Goal: Information Seeking & Learning: Understand process/instructions

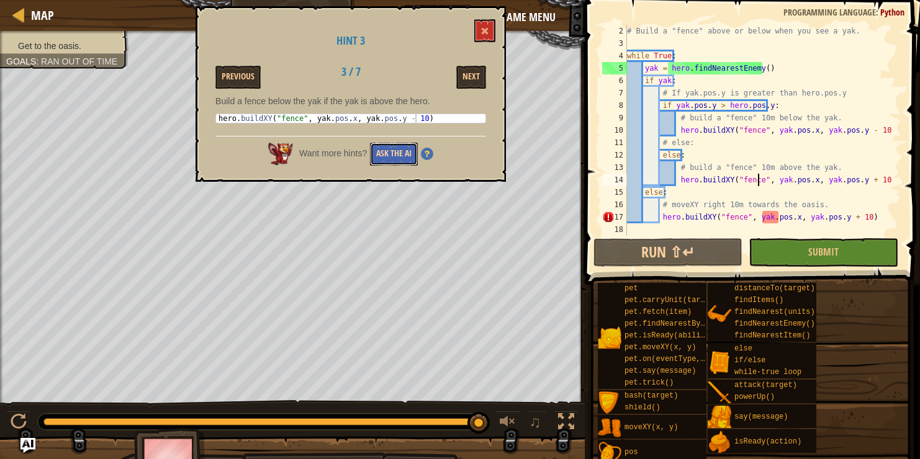
click at [405, 157] on button "Ask the AI" at bounding box center [394, 154] width 48 height 23
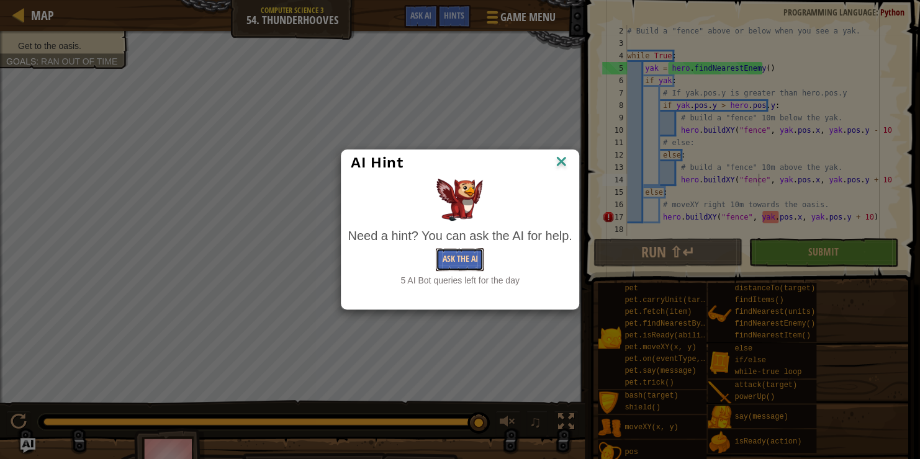
click at [450, 257] on button "Ask the AI" at bounding box center [460, 259] width 48 height 23
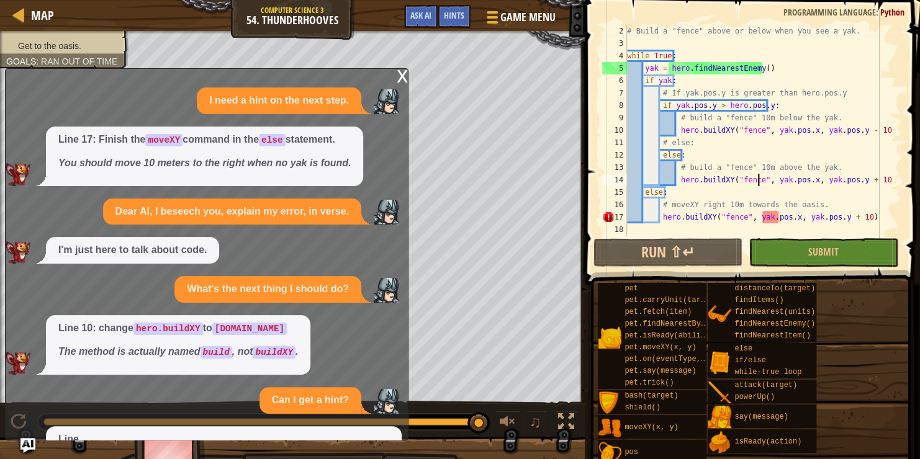
scroll to position [109, 0]
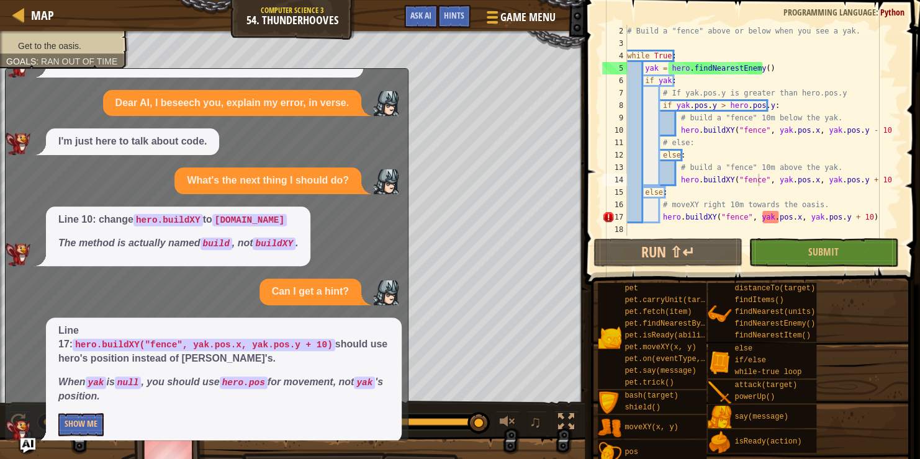
click at [101, 398] on div "Line 17: hero.buildXY("fence", yak.pos.x, yak.pos.y + 10) should use hero's pos…" at bounding box center [224, 380] width 356 height 125
click at [90, 414] on button "Show Me" at bounding box center [80, 425] width 45 height 23
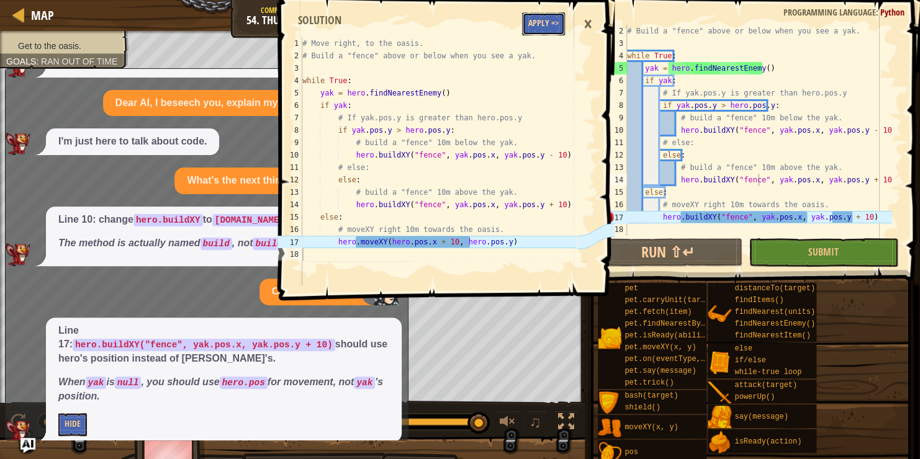
click at [540, 18] on button "Apply =>" at bounding box center [543, 23] width 43 height 23
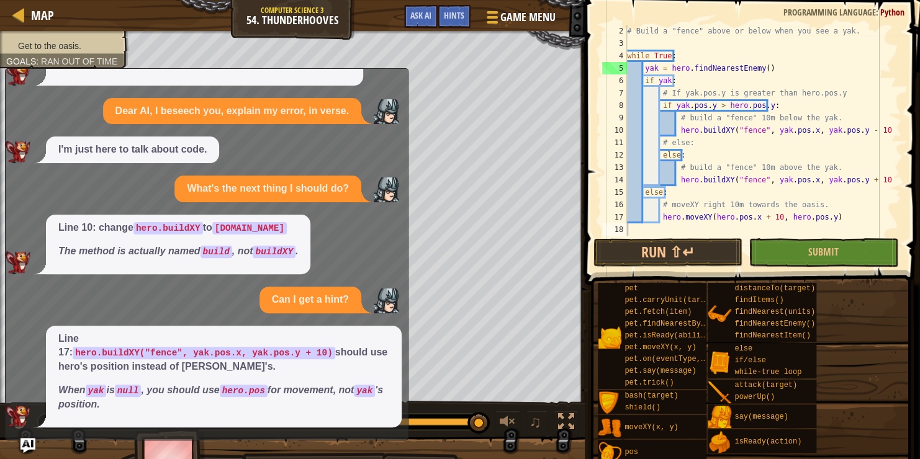
scroll to position [86, 0]
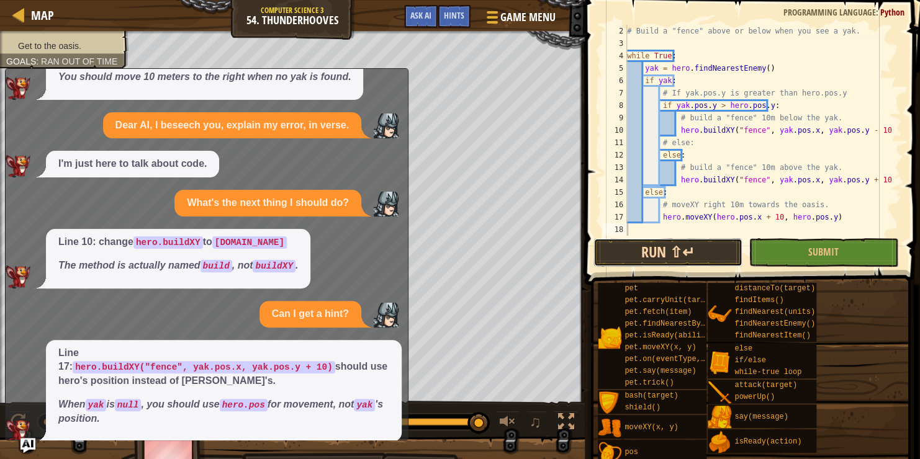
click at [694, 246] on button "Run ⇧↵" at bounding box center [668, 252] width 149 height 29
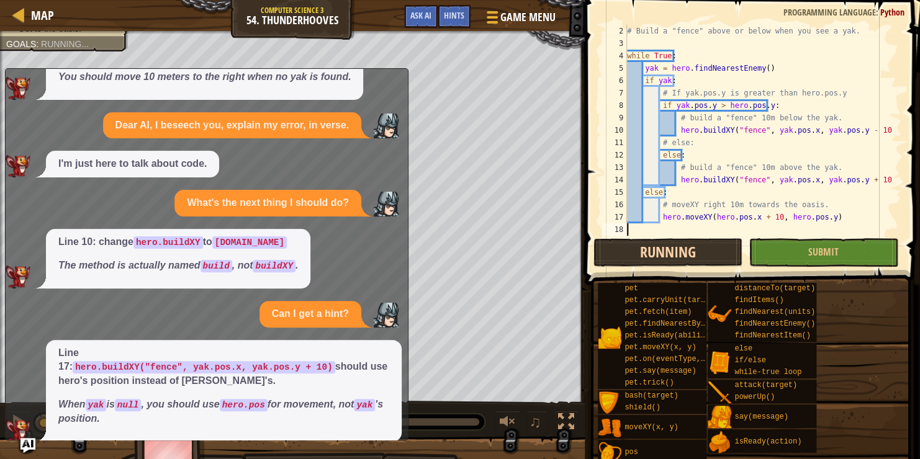
scroll to position [6, 0]
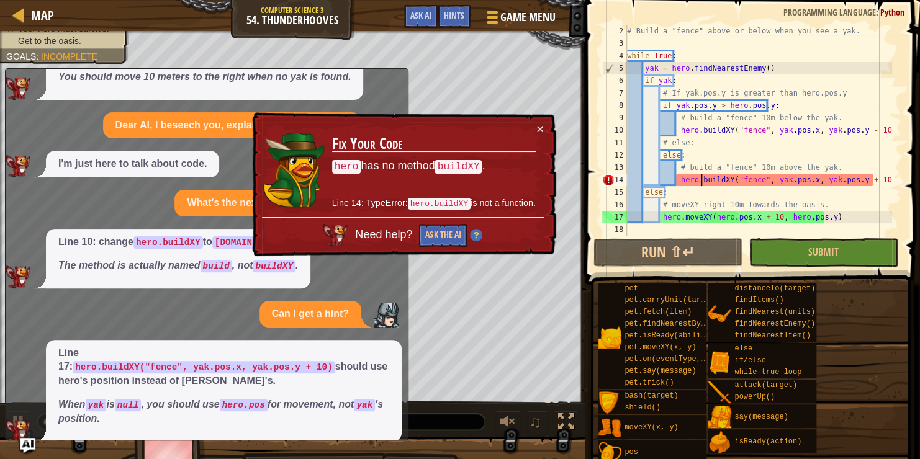
click at [699, 179] on div "# Build a "fence" above or below when you see a yak. while True : yak = hero . …" at bounding box center [759, 143] width 268 height 236
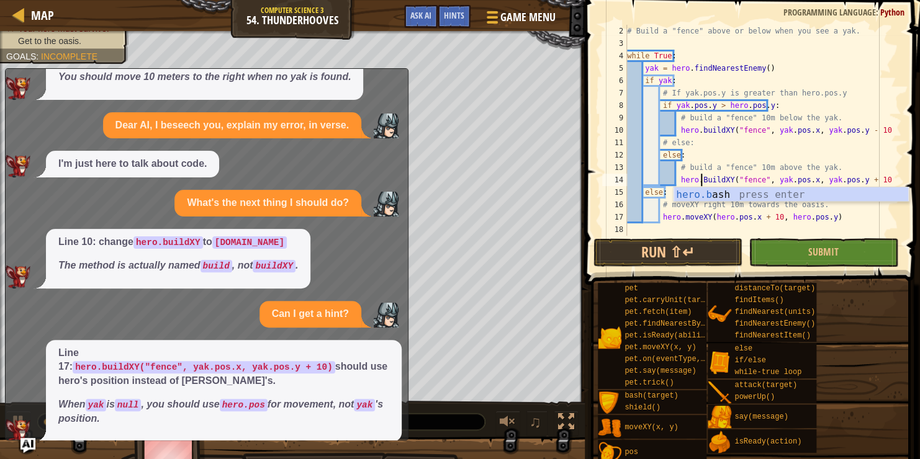
scroll to position [6, 6]
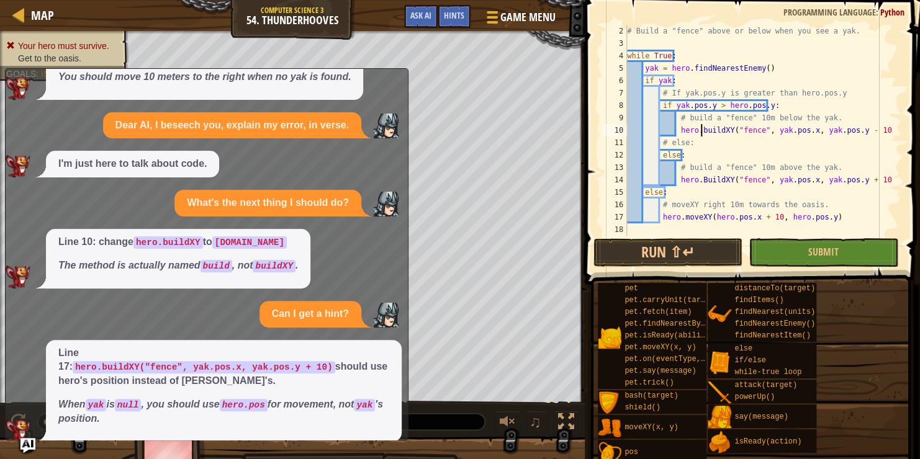
click at [701, 131] on div "# Build a "fence" above or below when you see a yak. while True : yak = hero . …" at bounding box center [759, 143] width 268 height 236
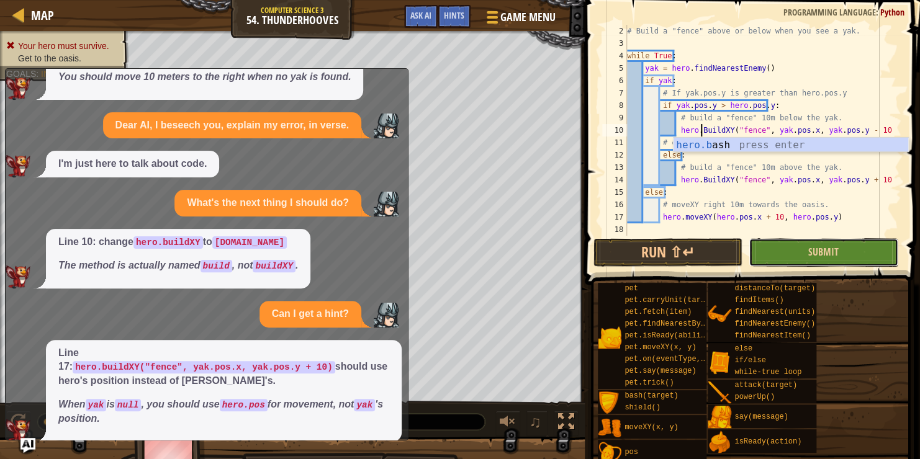
click at [771, 266] on button "Submit" at bounding box center [823, 252] width 149 height 29
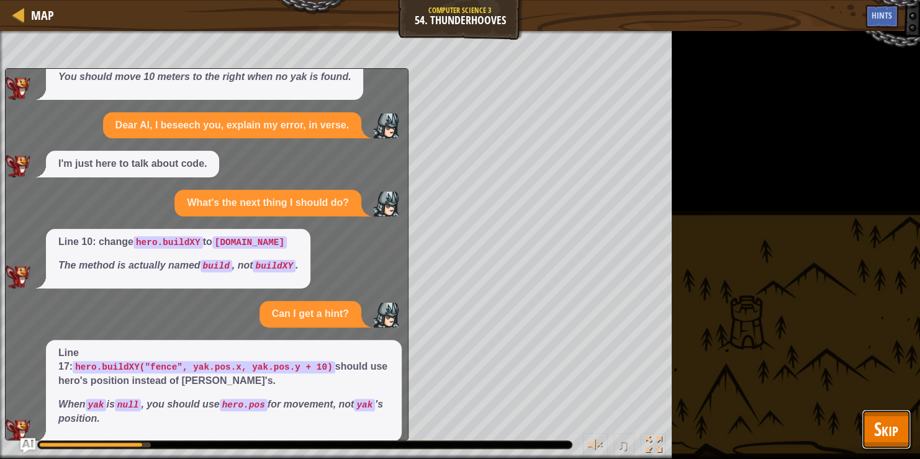
click at [889, 430] on span "Skip" at bounding box center [886, 429] width 24 height 25
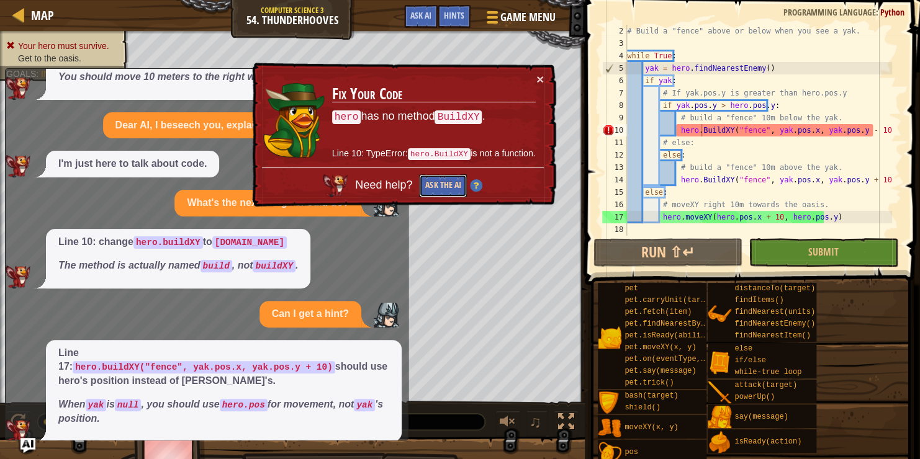
click at [435, 184] on button "Ask the AI" at bounding box center [443, 185] width 48 height 23
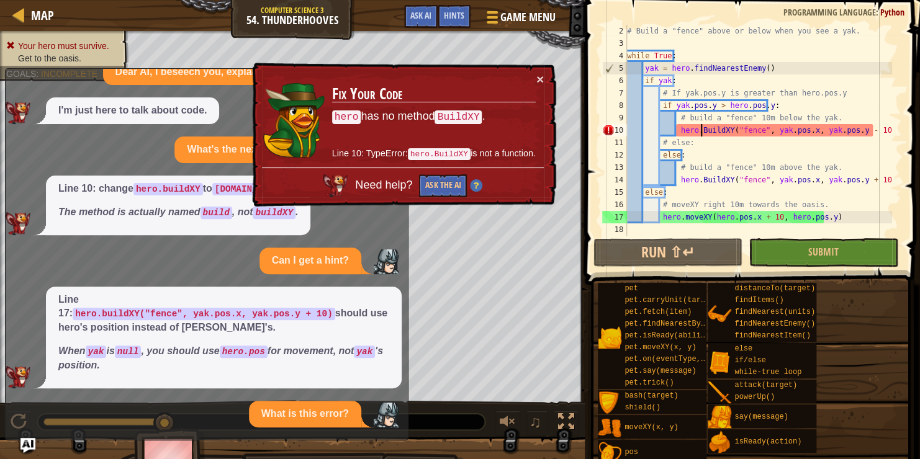
scroll to position [125, 0]
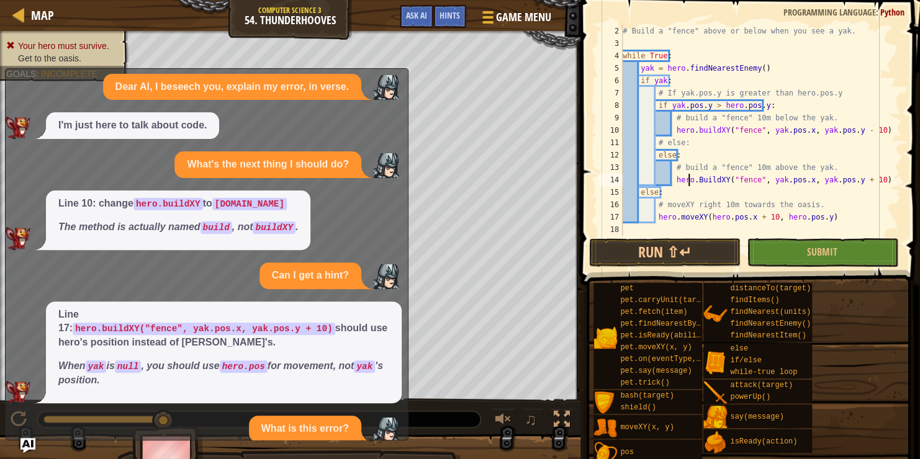
click at [689, 174] on div "# Build a "fence" above or below when you see a yak. while True : yak = hero . …" at bounding box center [756, 143] width 272 height 236
click at [696, 181] on div "# Build a "fence" above or below when you see a yak. while True : yak = hero . …" at bounding box center [756, 143] width 272 height 236
click at [693, 122] on div "# Build a "fence" above or below when you see a yak. while True : yak = hero . …" at bounding box center [756, 143] width 272 height 236
click at [701, 138] on div "# Build a "fence" above or below when you see a yak. while True : yak = hero . …" at bounding box center [756, 143] width 272 height 236
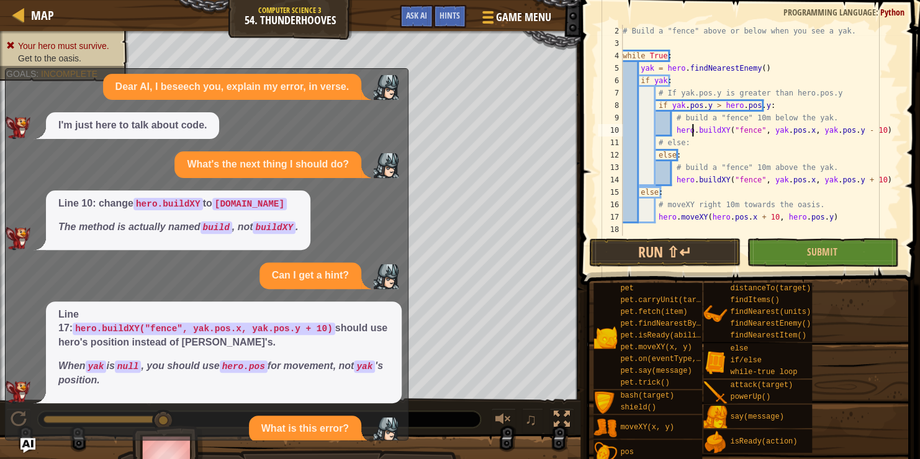
click at [692, 127] on div "# Build a "fence" above or below when you see a yak. while True : yak = hero . …" at bounding box center [756, 143] width 272 height 236
click at [694, 127] on div "# Build a "fence" above or below when you see a yak. while True : yak = hero . …" at bounding box center [756, 143] width 272 height 236
click at [694, 129] on div "# Build a "fence" above or below when you see a yak. while True : yak = hero . …" at bounding box center [756, 143] width 272 height 236
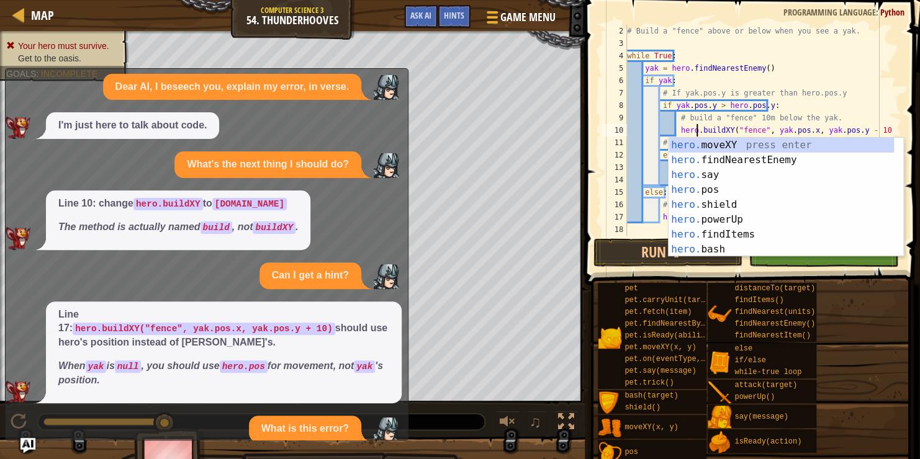
click at [681, 107] on div "# Build a "fence" above or below when you see a yak. while True : yak = hero . …" at bounding box center [759, 143] width 268 height 236
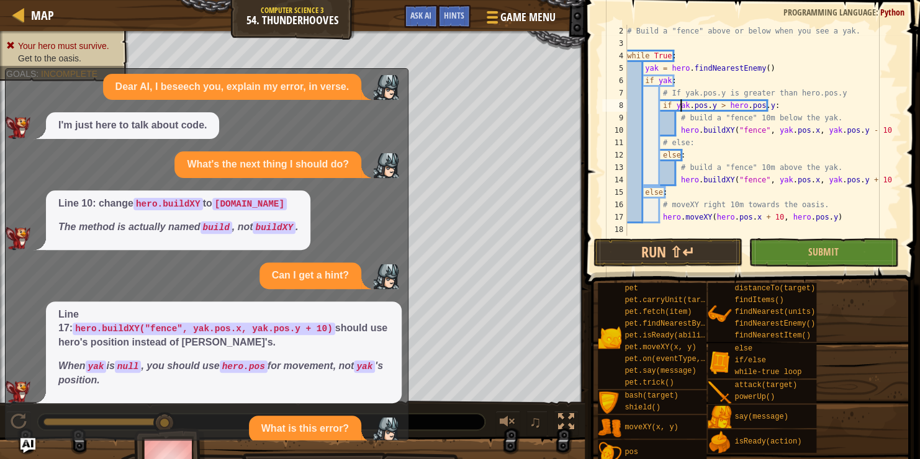
type textarea "if yak.pos.y > hero.pos.y:"
click at [793, 256] on button "Submit" at bounding box center [823, 252] width 149 height 29
